Goal: Information Seeking & Learning: Learn about a topic

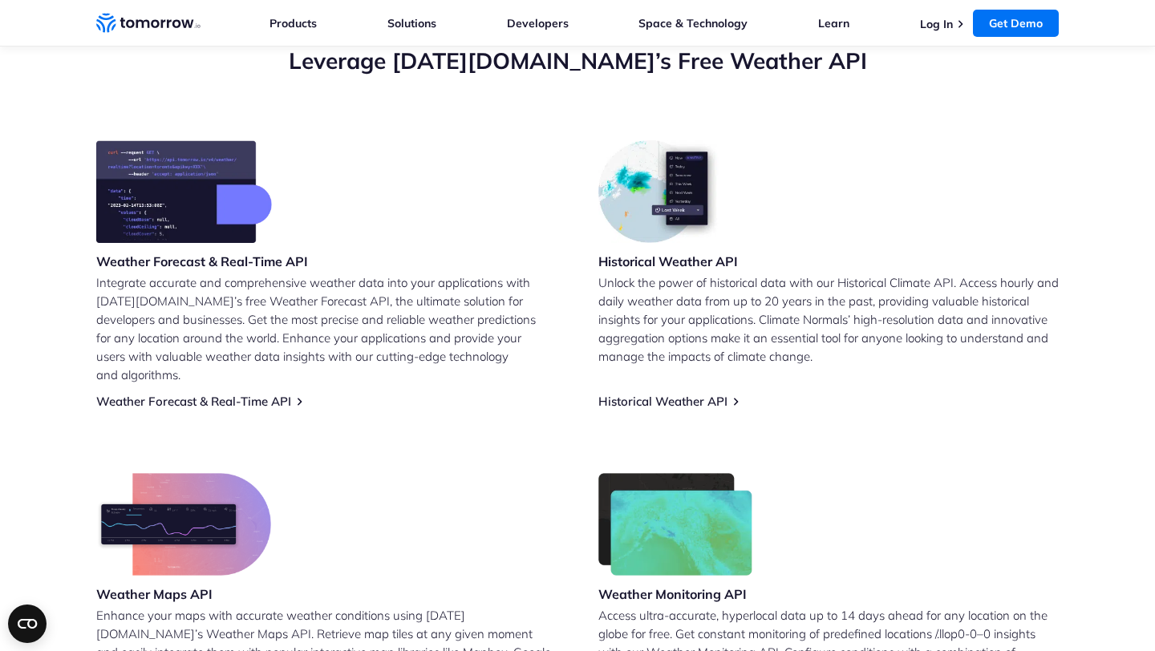
scroll to position [40, 0]
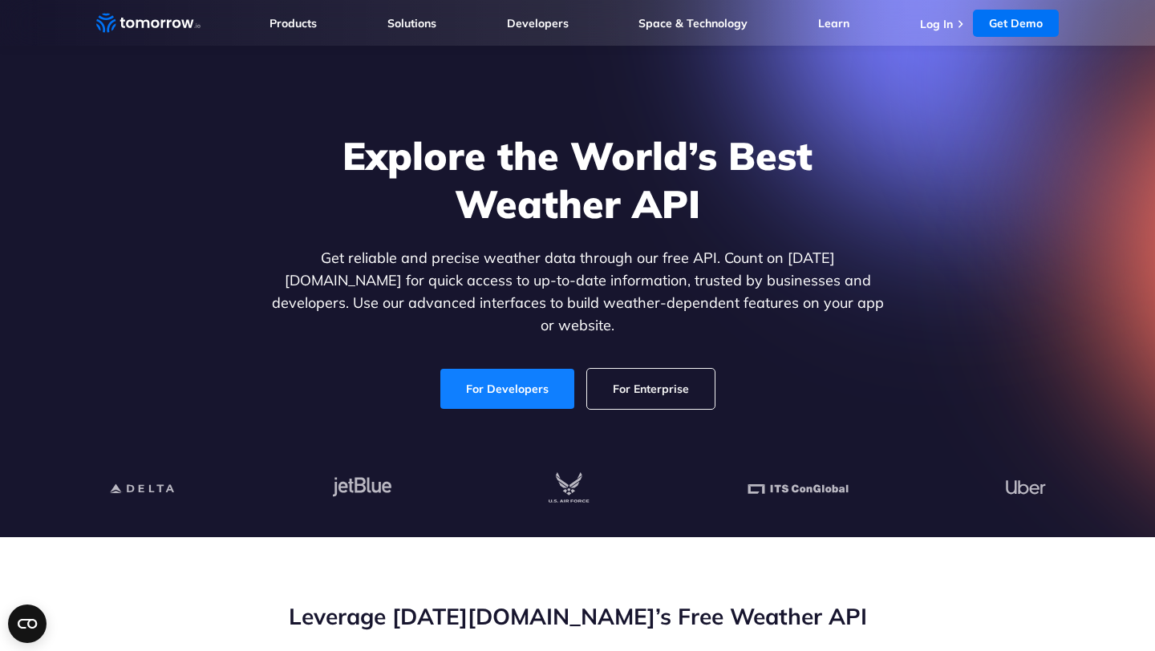
click at [505, 369] on link "For Developers" at bounding box center [507, 389] width 134 height 40
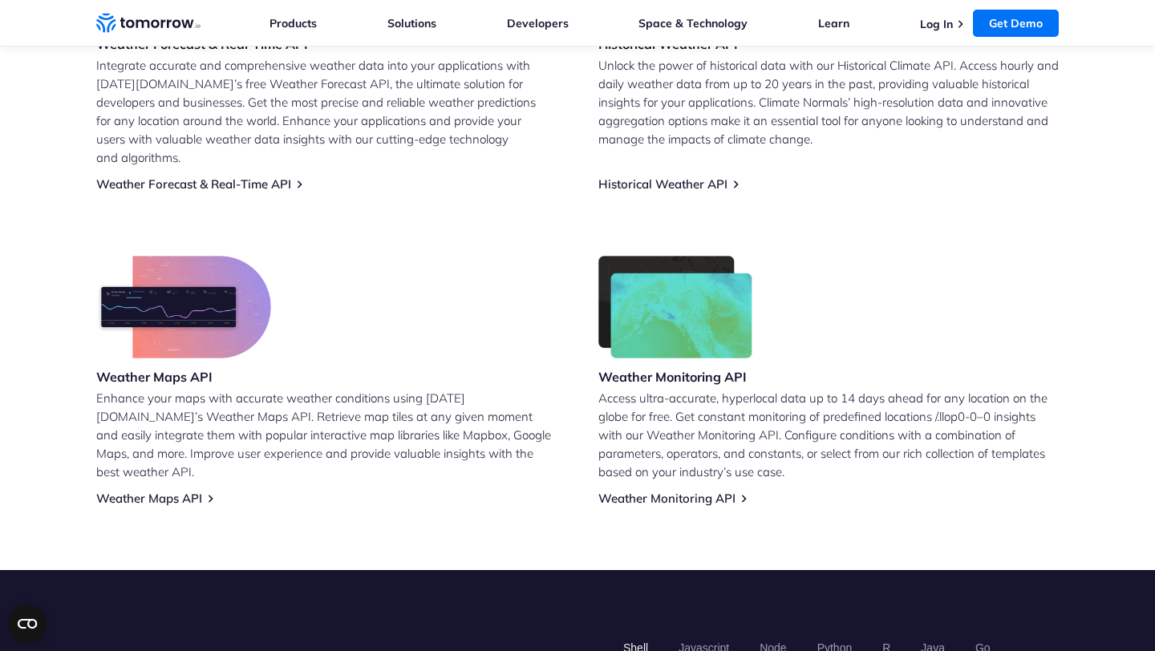
scroll to position [1258, 0]
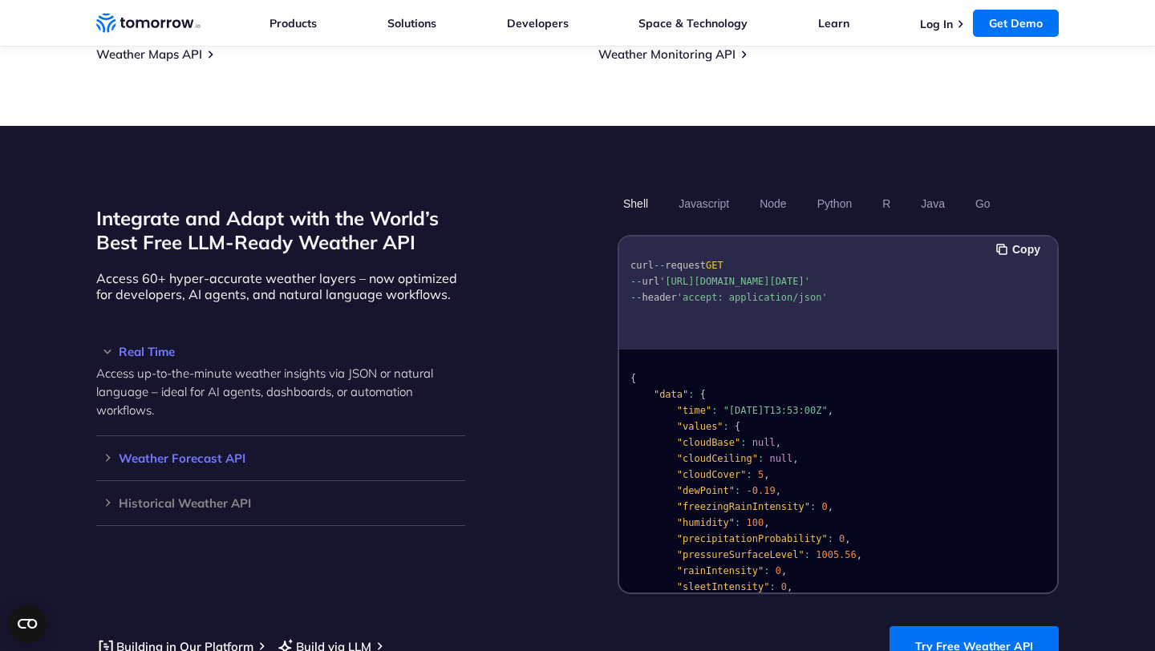
click at [346, 436] on div "Weather Forecast API Access ultra-accurate, hyperlocal data up to 14 days in th…" at bounding box center [280, 458] width 369 height 45
click at [209, 452] on h3 "Weather Forecast API" at bounding box center [280, 458] width 369 height 12
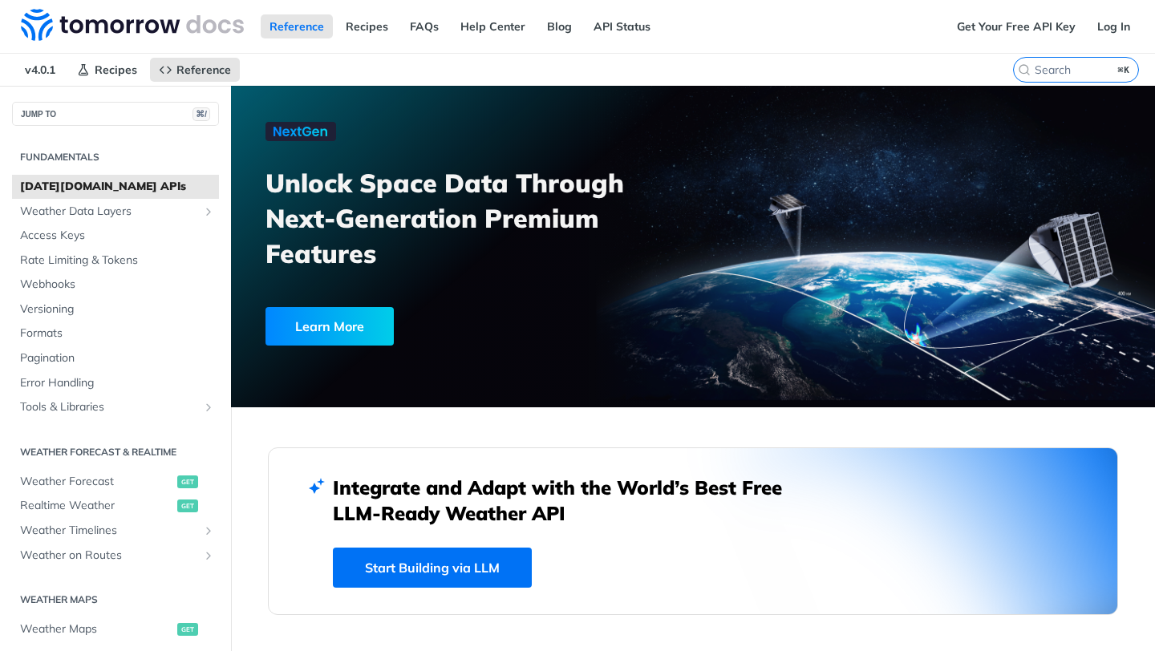
scroll to position [330, 0]
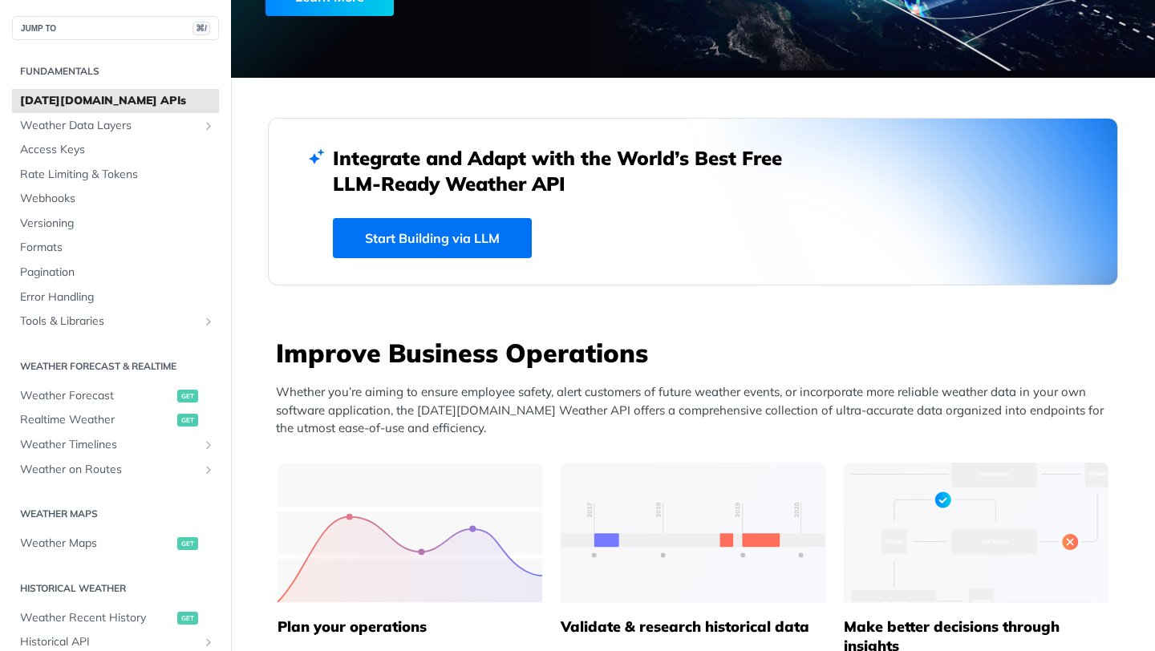
click at [421, 240] on link "Start Building via LLM" at bounding box center [432, 238] width 199 height 40
